Goal: Navigation & Orientation: Find specific page/section

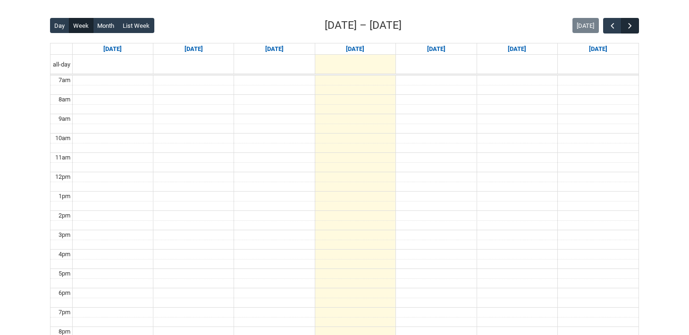
scroll to position [239, 0]
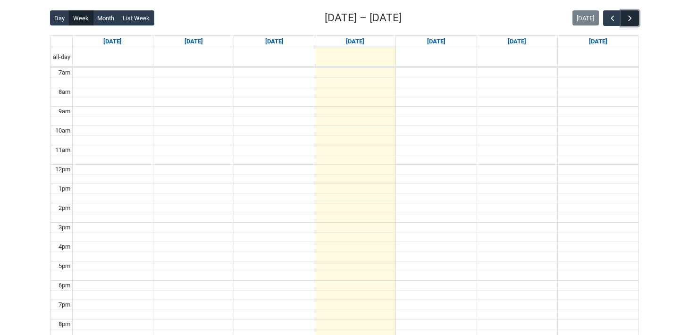
click at [630, 15] on span "button" at bounding box center [630, 18] width 9 height 9
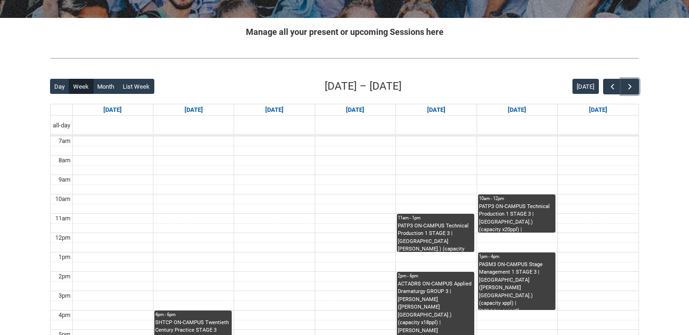
scroll to position [368, 0]
